Goal: Communication & Community: Answer question/provide support

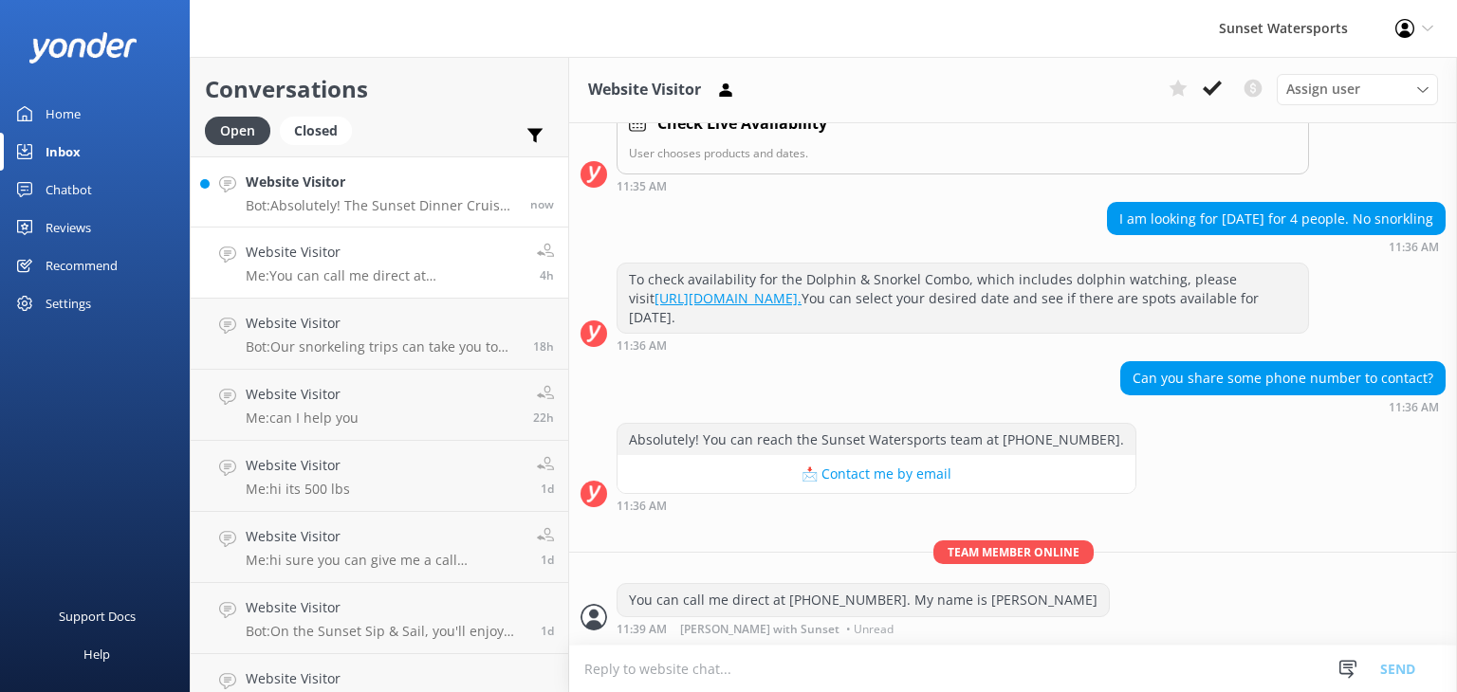
click at [421, 191] on h4 "Website Visitor" at bounding box center [381, 182] width 270 height 21
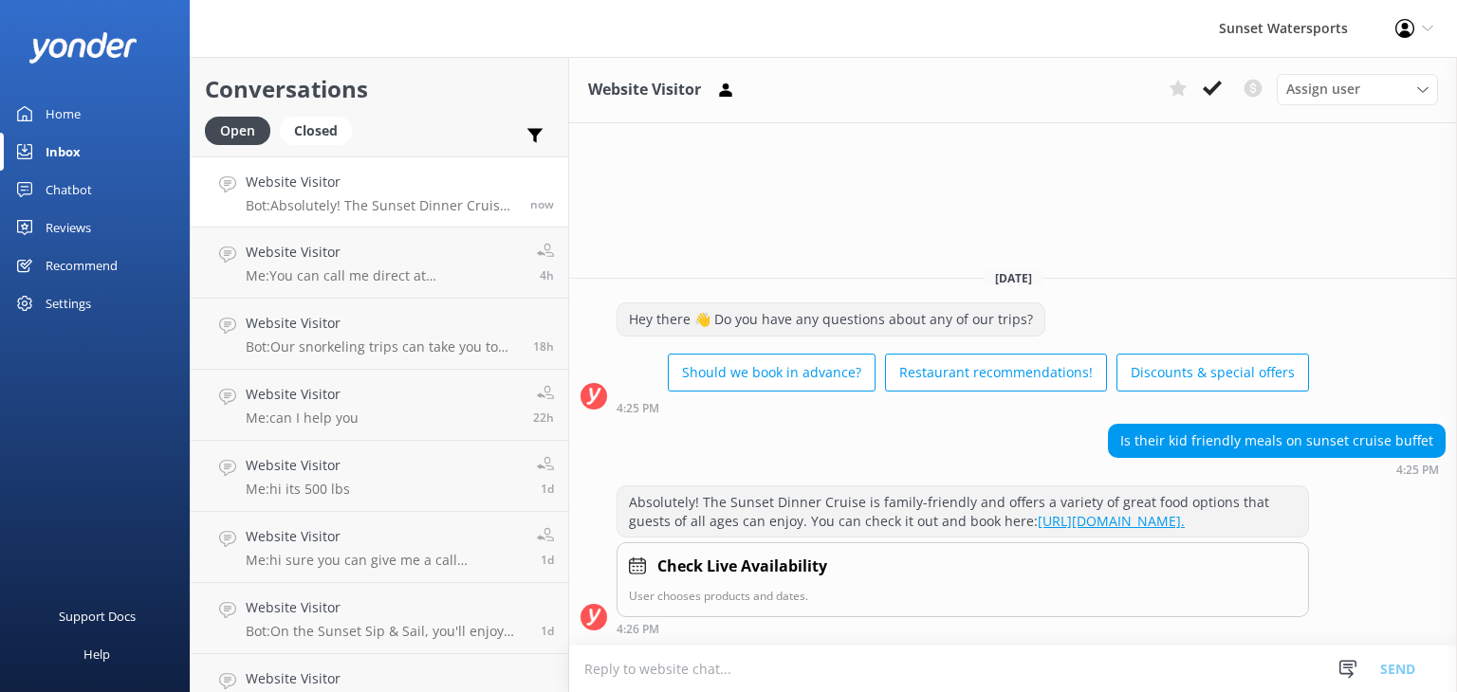
click at [652, 670] on textarea at bounding box center [1013, 669] width 888 height 46
click at [721, 666] on textarea "Hello, yes there is!" at bounding box center [1013, 668] width 888 height 47
click at [702, 670] on textarea "Hello, yes there is!" at bounding box center [1013, 668] width 888 height 47
type textarea "Hello, yes there is!"
click at [1388, 667] on button "Send" at bounding box center [1397, 668] width 71 height 47
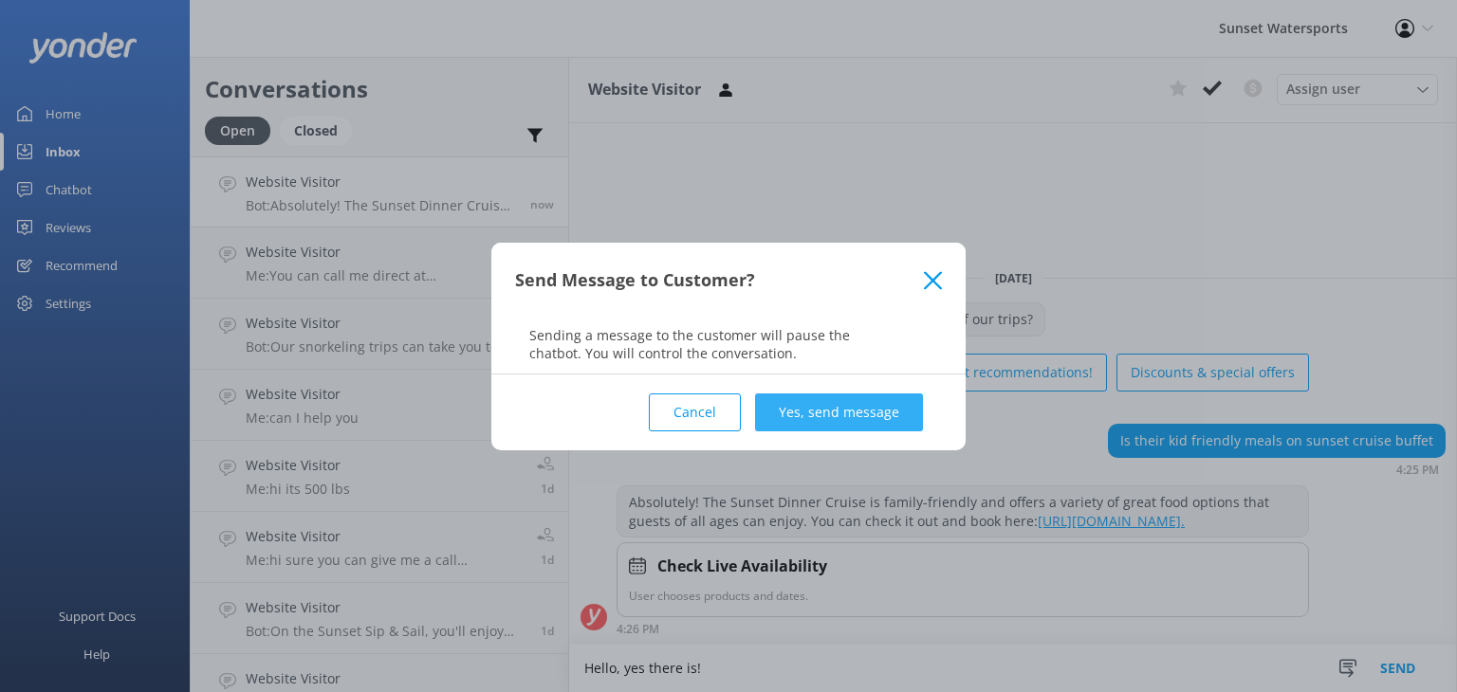
click at [869, 401] on button "Yes, send message" at bounding box center [839, 413] width 168 height 38
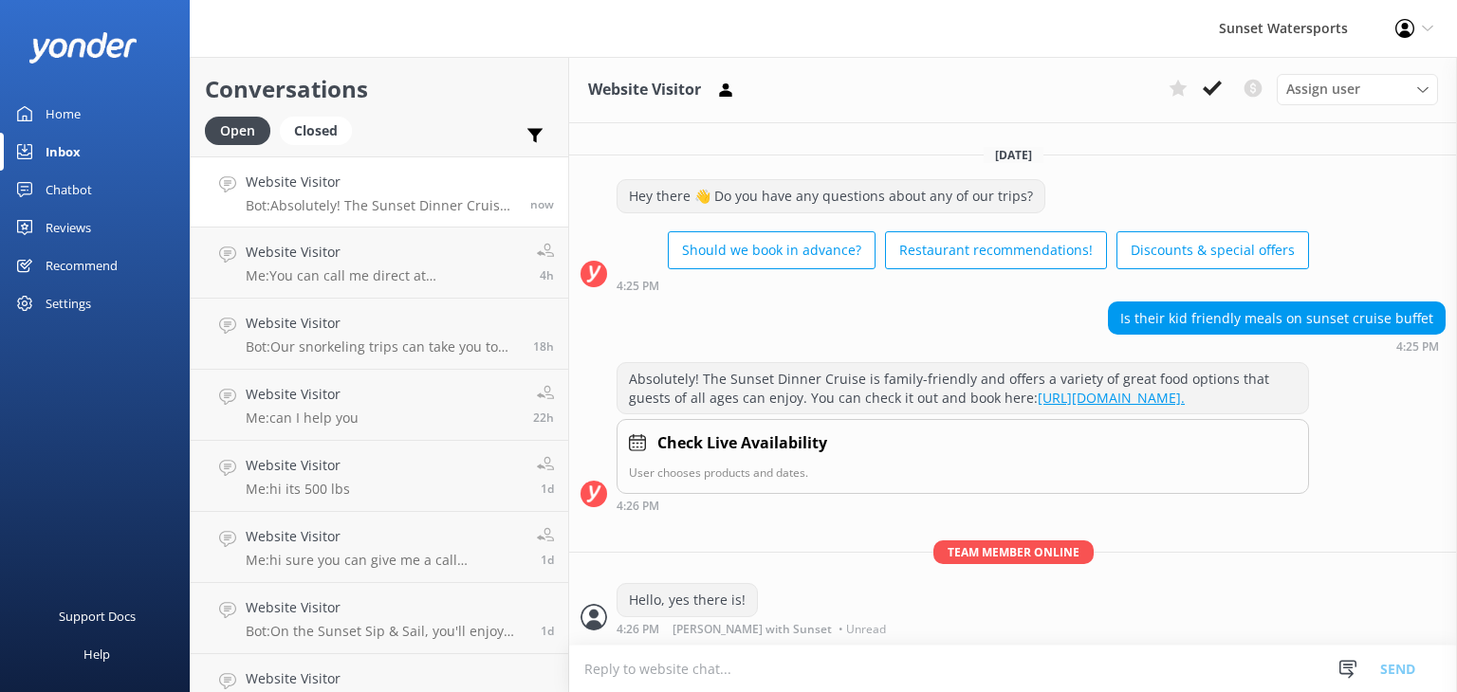
scroll to position [9, 0]
click at [587, 667] on textarea at bounding box center [1013, 669] width 888 height 46
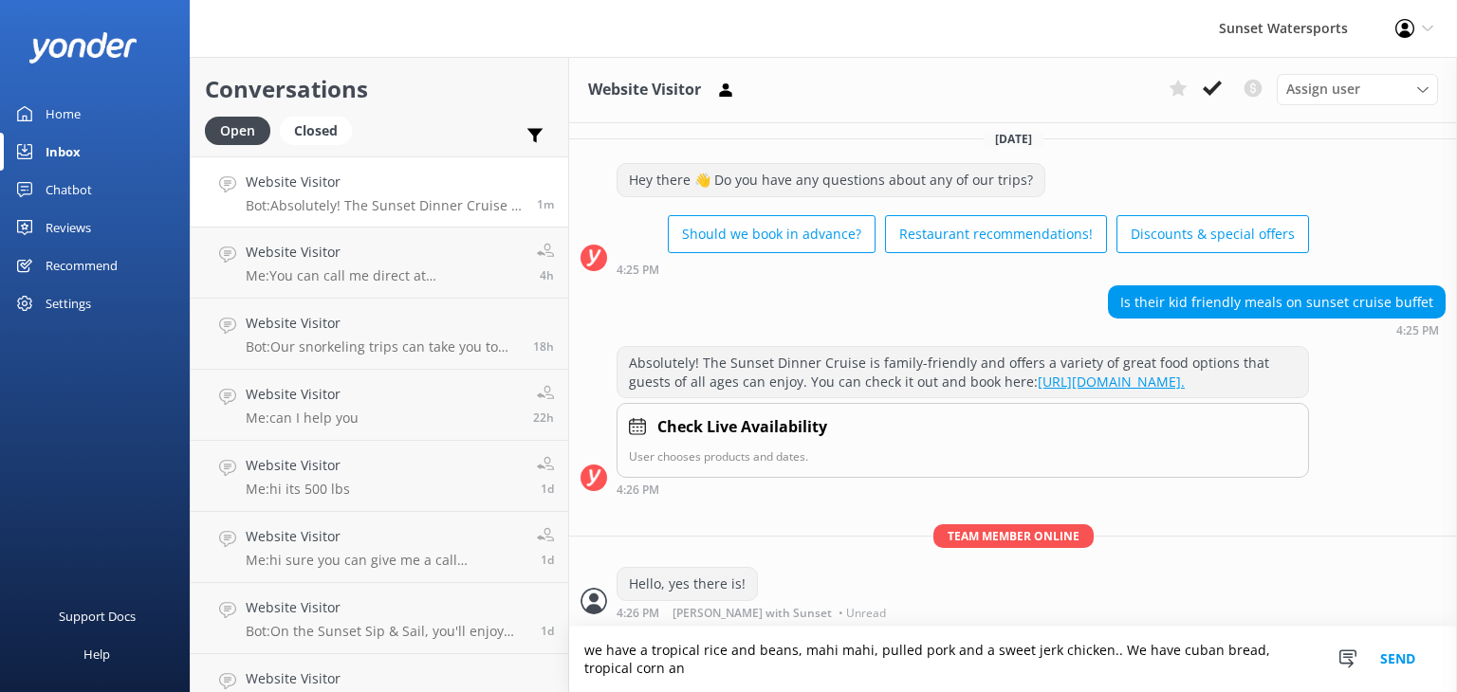
scroll to position [28, 0]
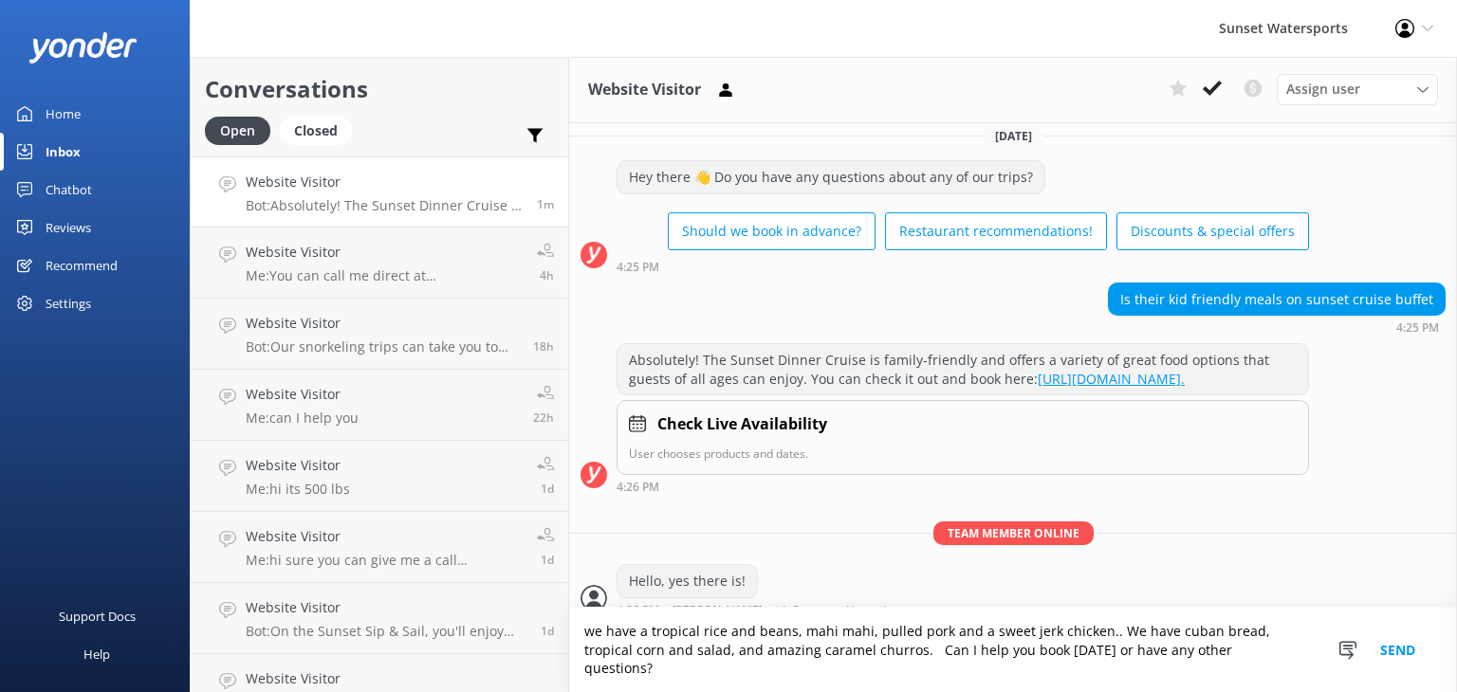
type textarea "we have a tropical rice and beans, mahi mahi, pulled pork and a sweet jerk chic…"
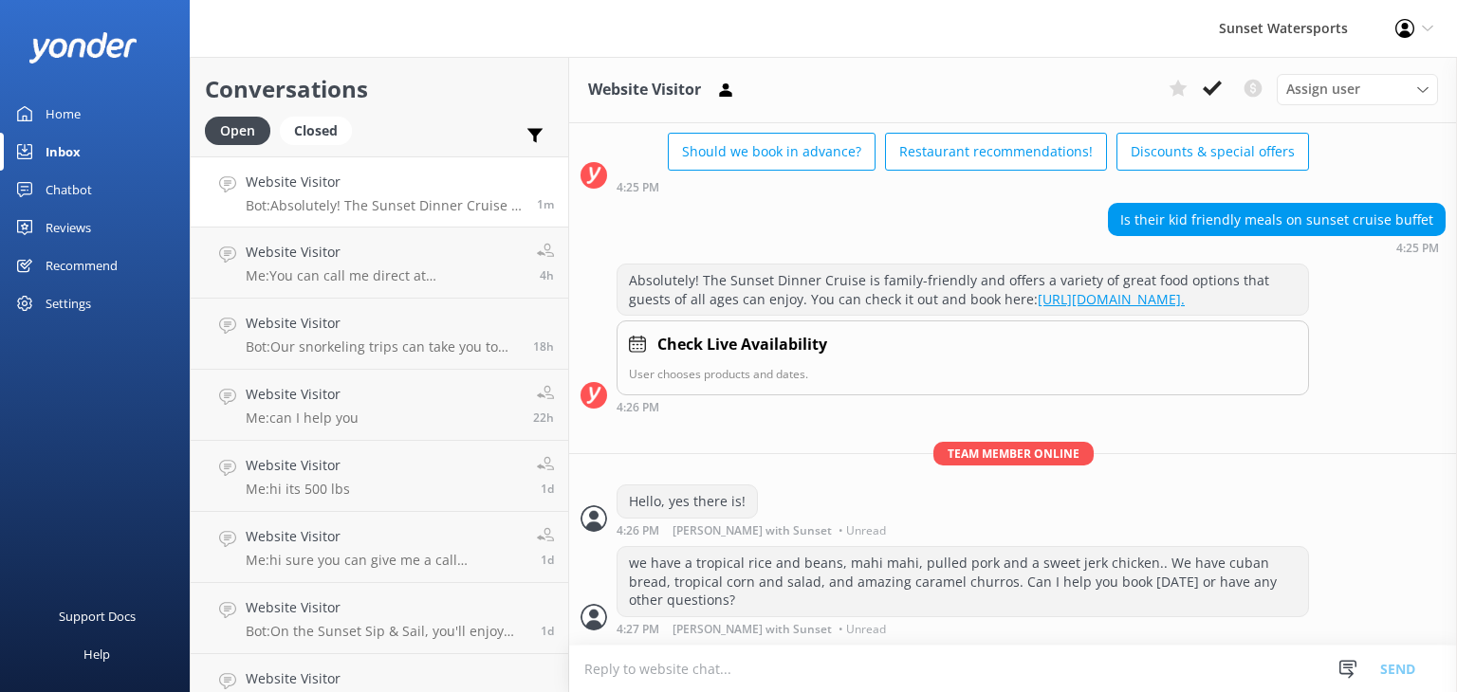
scroll to position [107, 0]
click at [292, 201] on p "Bot: We've got a few spots in [GEOGRAPHIC_DATA]! Our main check-in is at [STREE…" at bounding box center [384, 205] width 277 height 17
